Goal: Task Accomplishment & Management: Use online tool/utility

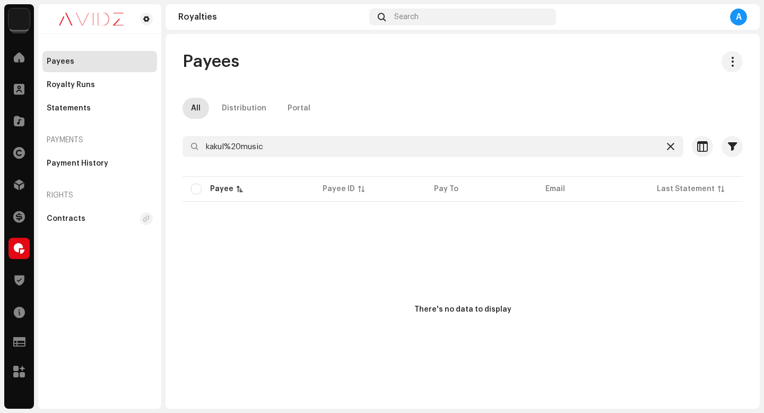
click at [667, 149] on icon at bounding box center [670, 146] width 7 height 8
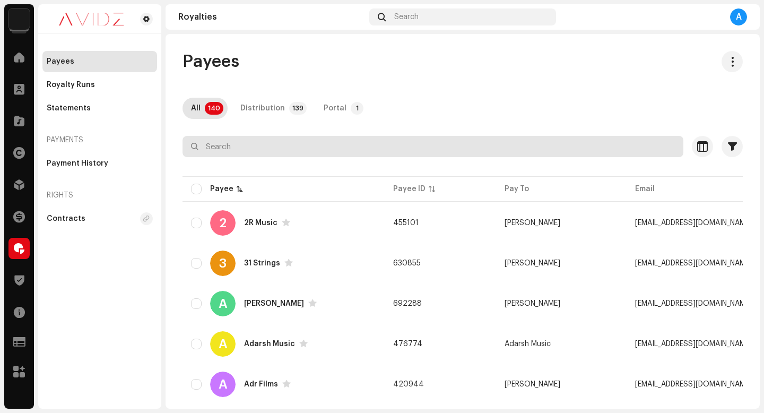
click at [645, 151] on input "text" at bounding box center [432, 146] width 501 height 21
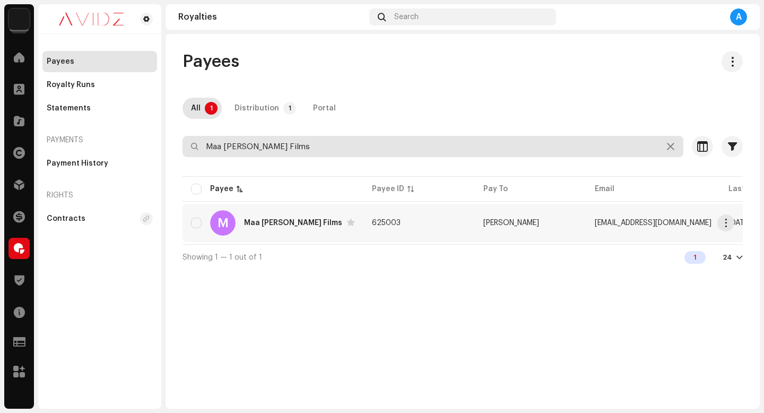
type input "Maa [PERSON_NAME] Films"
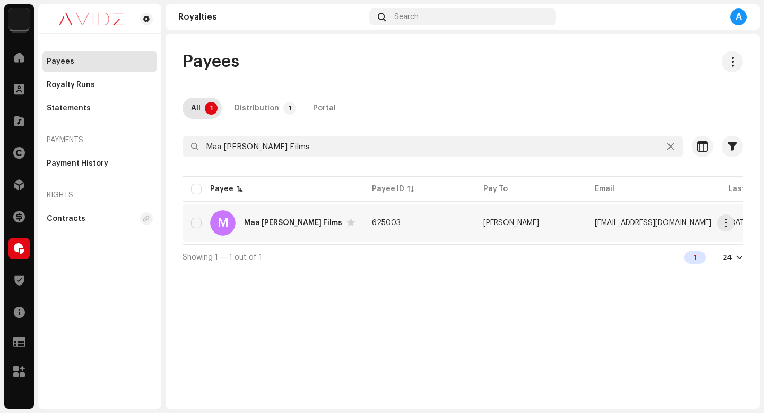
click at [730, 214] on re-m-actions-button at bounding box center [725, 222] width 17 height 17
click at [730, 217] on button "button" at bounding box center [725, 222] width 17 height 17
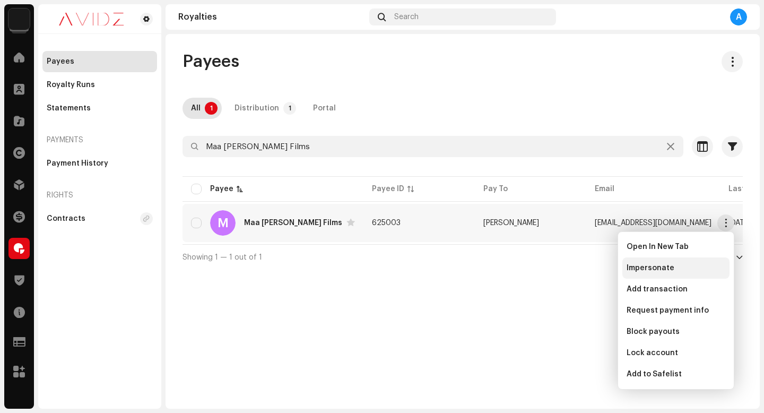
click at [682, 269] on div "Impersonate" at bounding box center [675, 268] width 99 height 8
